Goal: Information Seeking & Learning: Check status

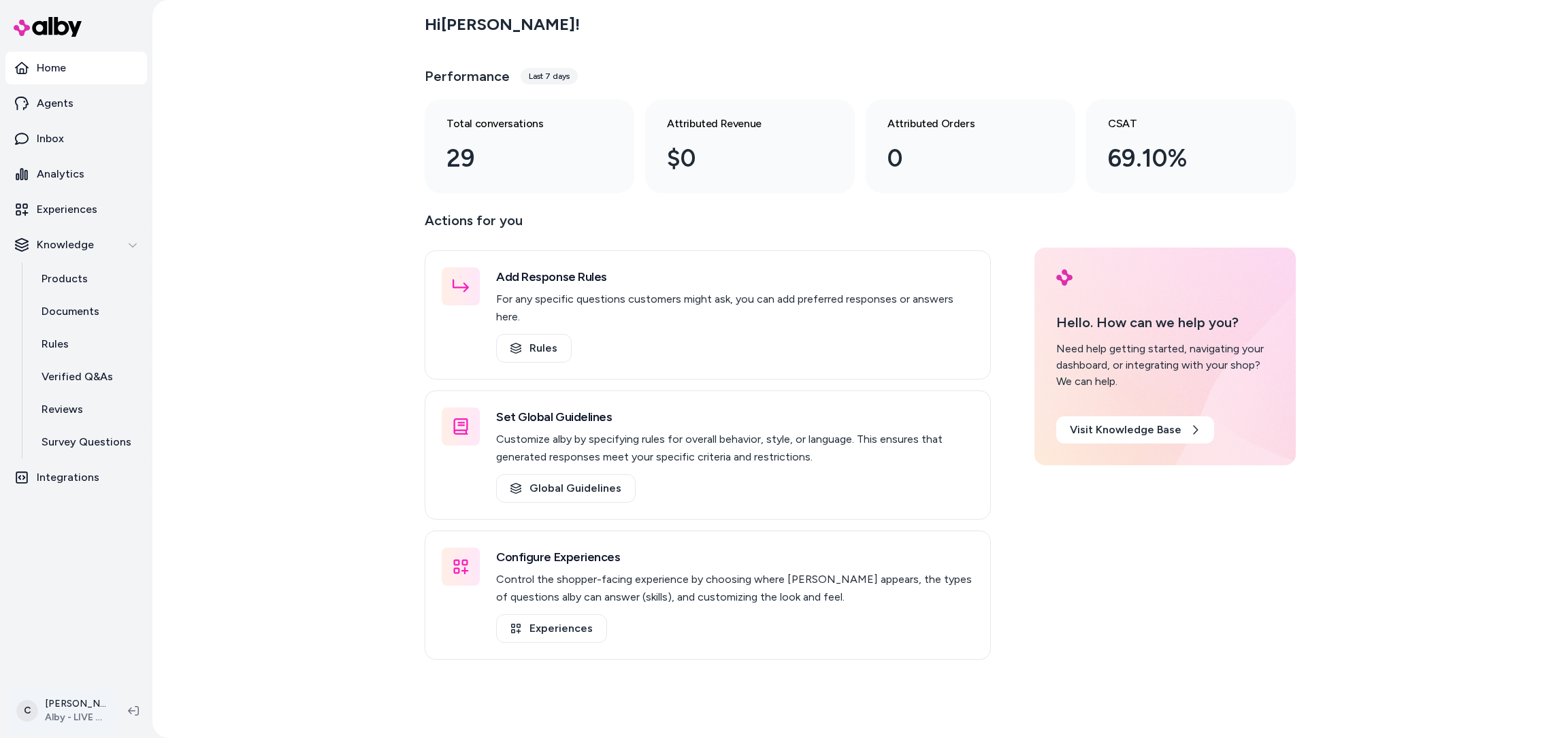
click at [65, 713] on html "Home Agents Inbox Analytics Experiences Knowledge Products Documents Rules Veri…" at bounding box center [784, 369] width 1568 height 738
click at [121, 524] on div "Shortcuts ⌘K" at bounding box center [121, 516] width 215 height 32
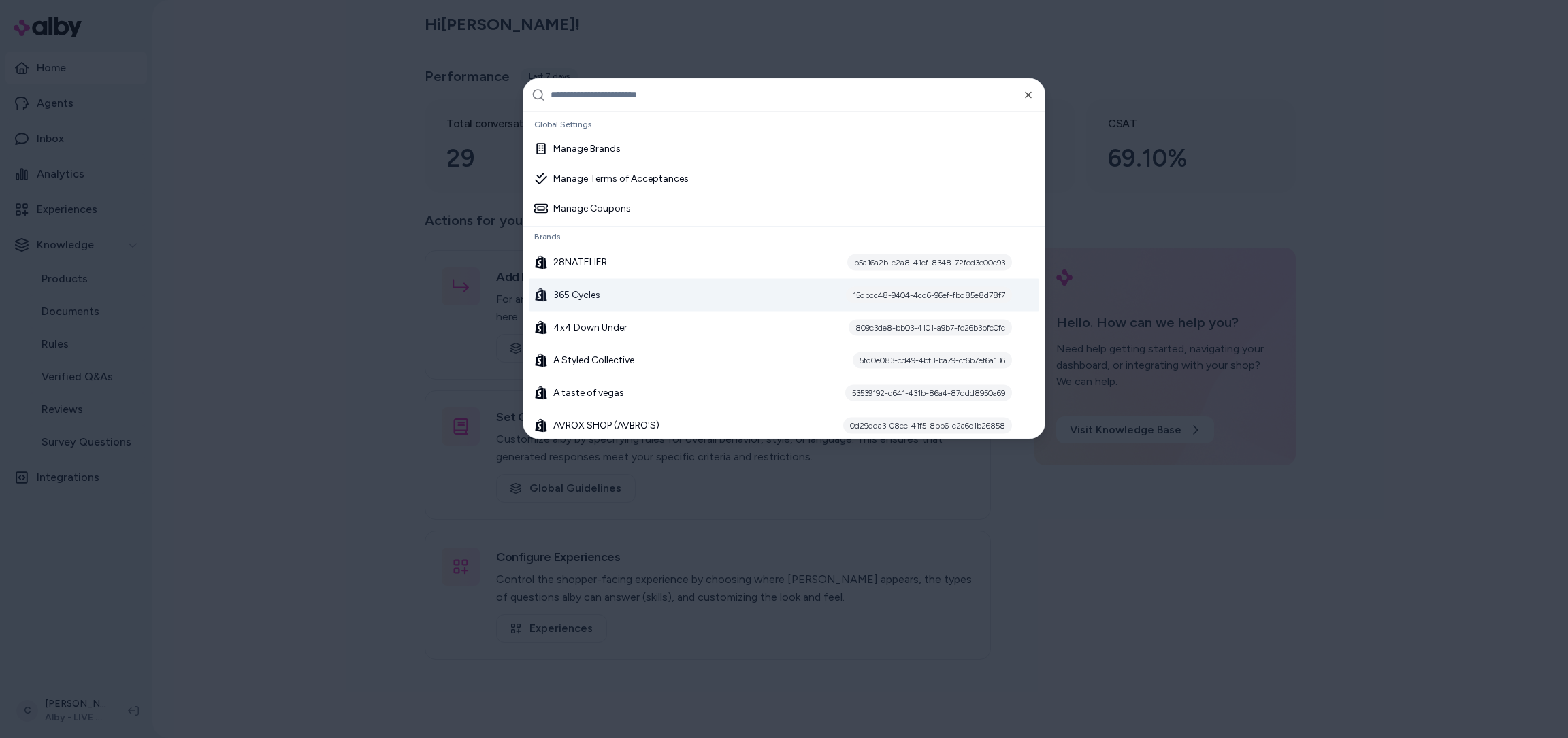
click at [590, 292] on span "365 Cycles" at bounding box center [577, 295] width 47 height 14
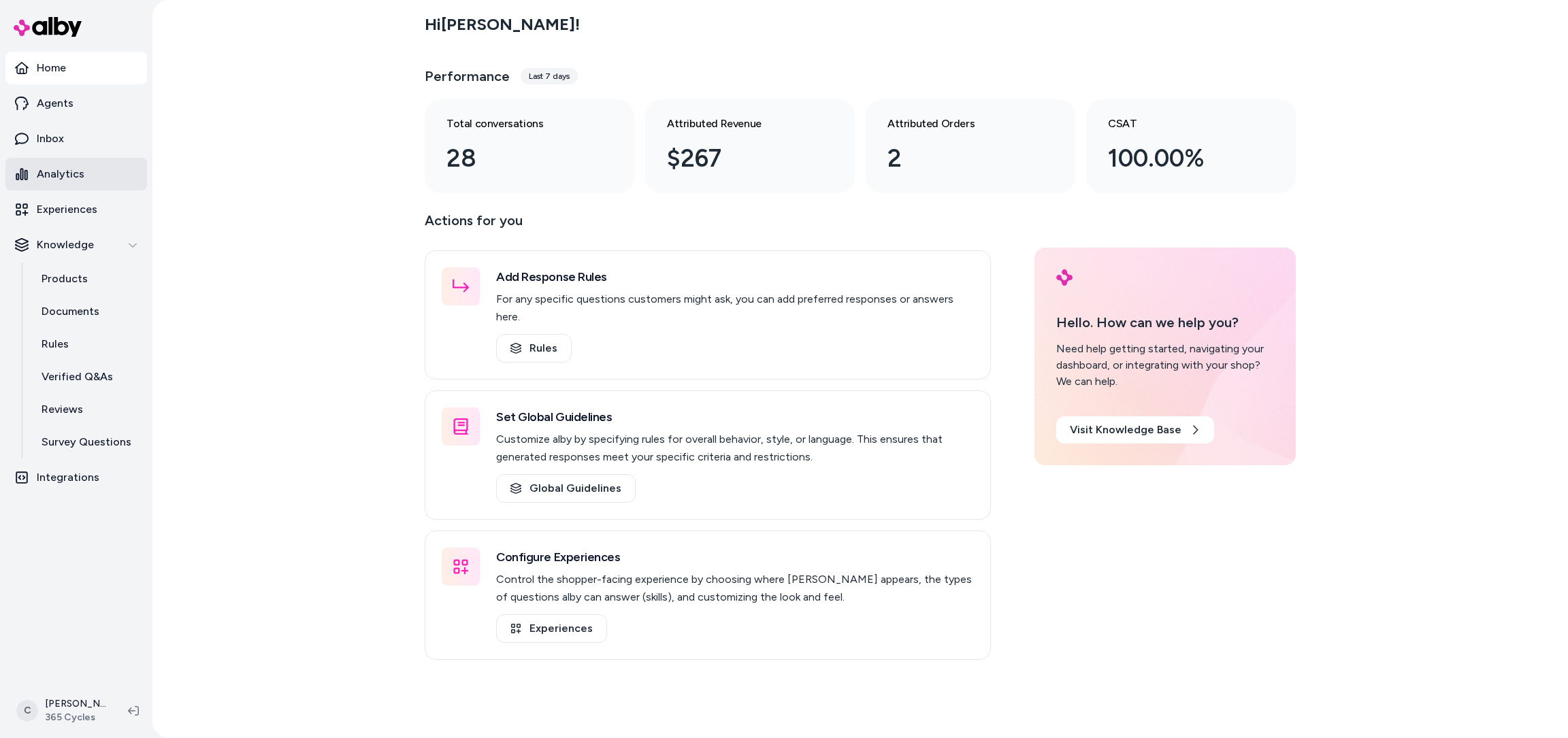
click at [72, 174] on p "Analytics" at bounding box center [60, 174] width 47 height 17
